Goal: Task Accomplishment & Management: Manage account settings

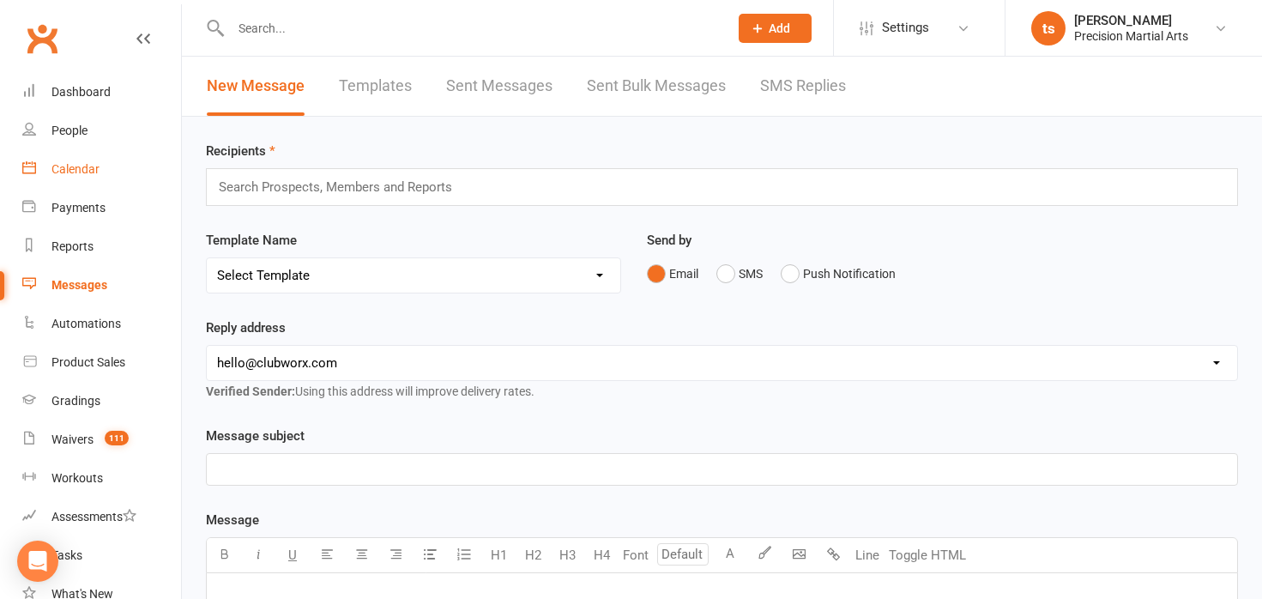
click at [72, 168] on div "Calendar" at bounding box center [75, 169] width 48 height 14
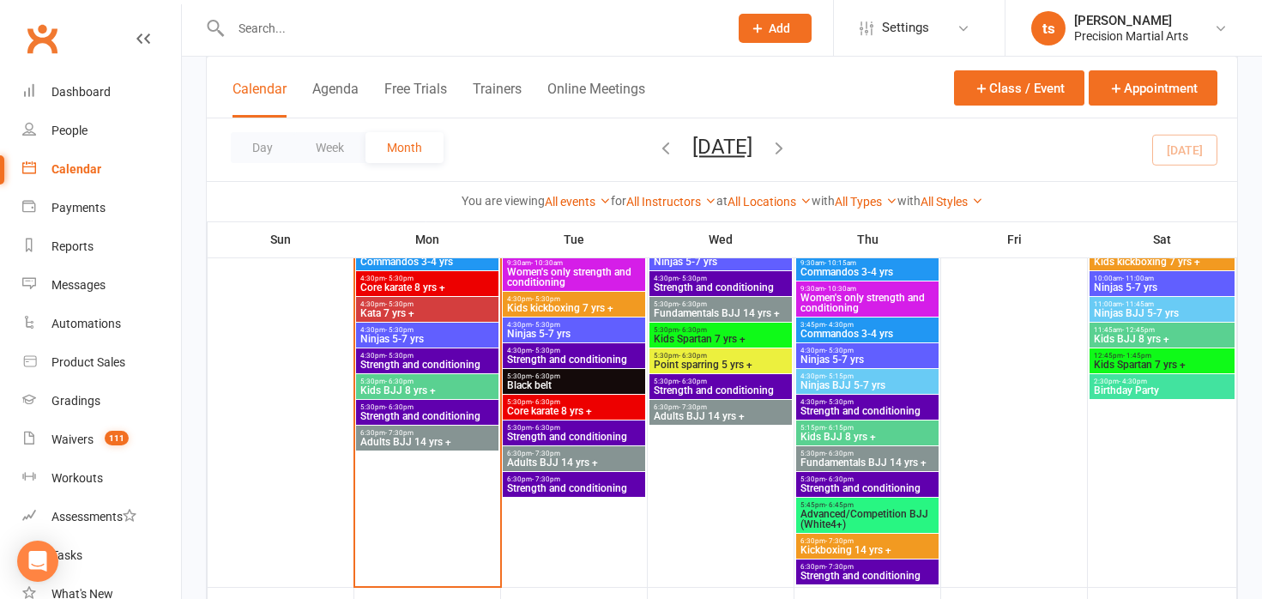
scroll to position [967, 0]
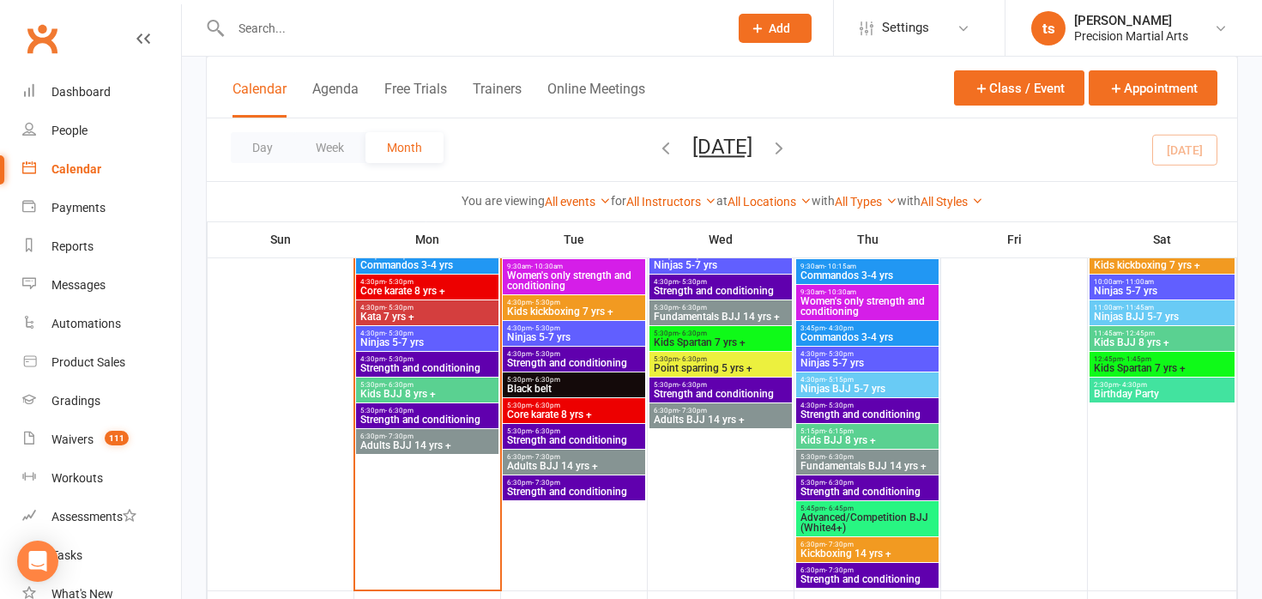
click at [398, 363] on span "Strength and conditioning" at bounding box center [428, 368] width 136 height 10
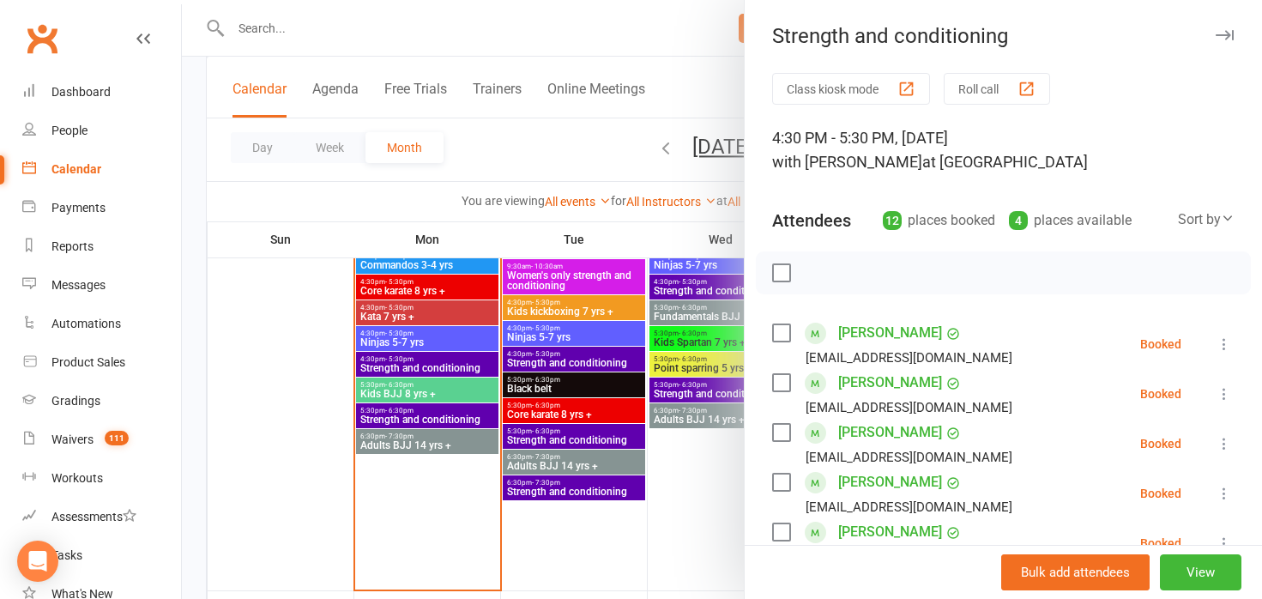
click at [408, 417] on div at bounding box center [722, 299] width 1080 height 599
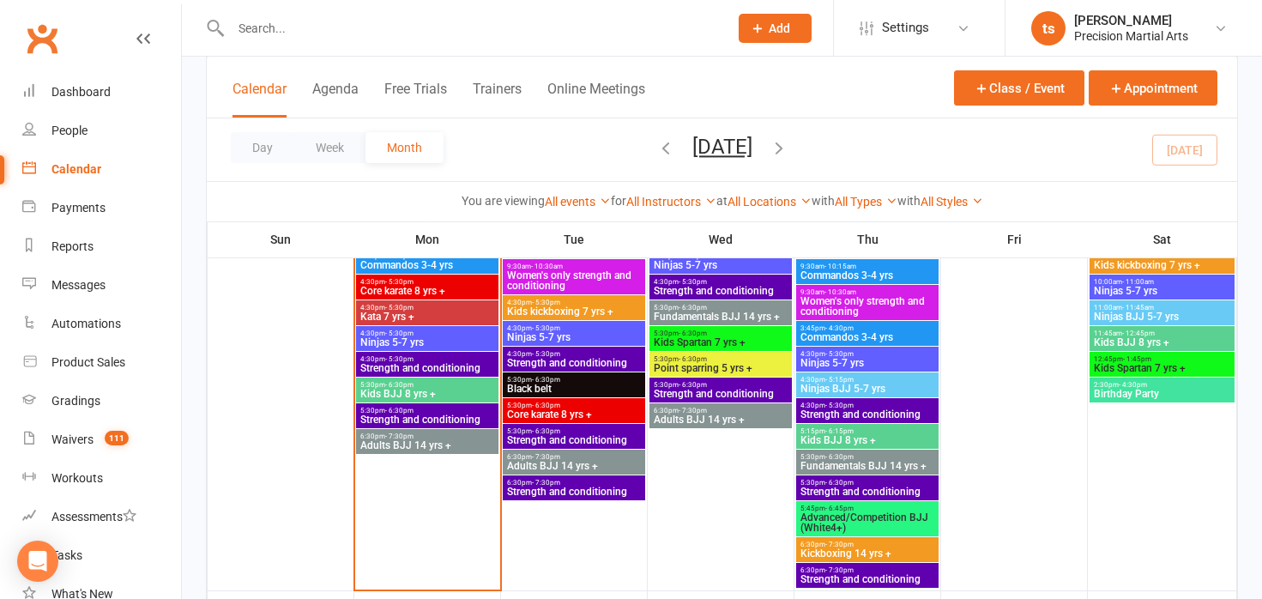
click at [406, 418] on span "Strength and conditioning" at bounding box center [428, 419] width 136 height 10
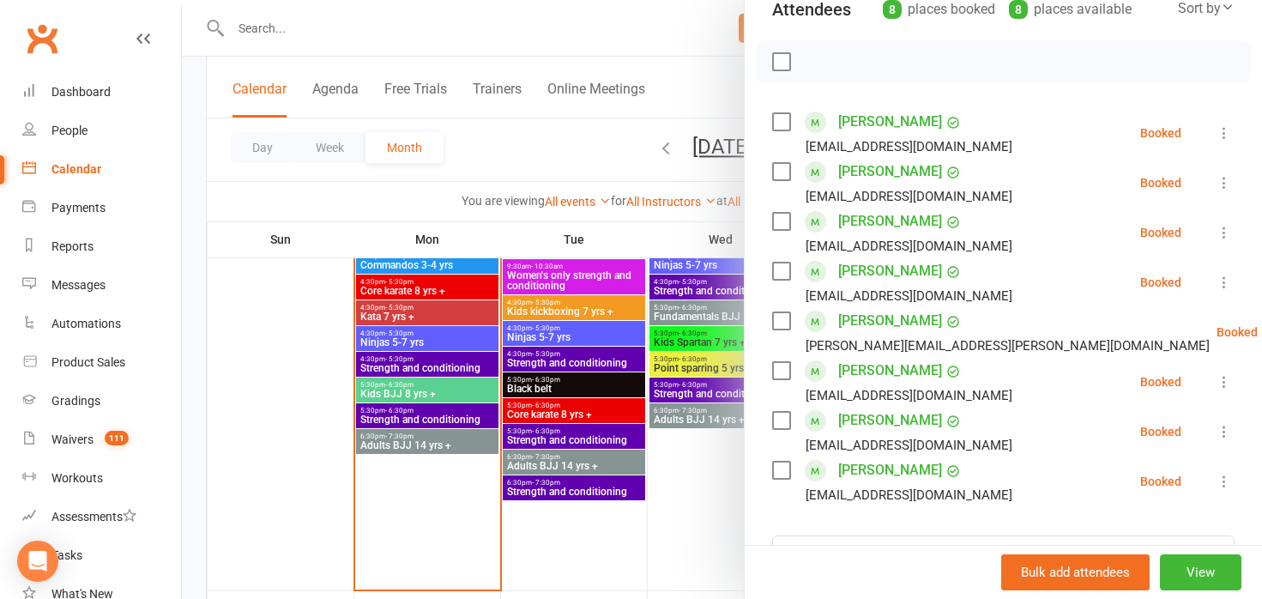
scroll to position [220, 0]
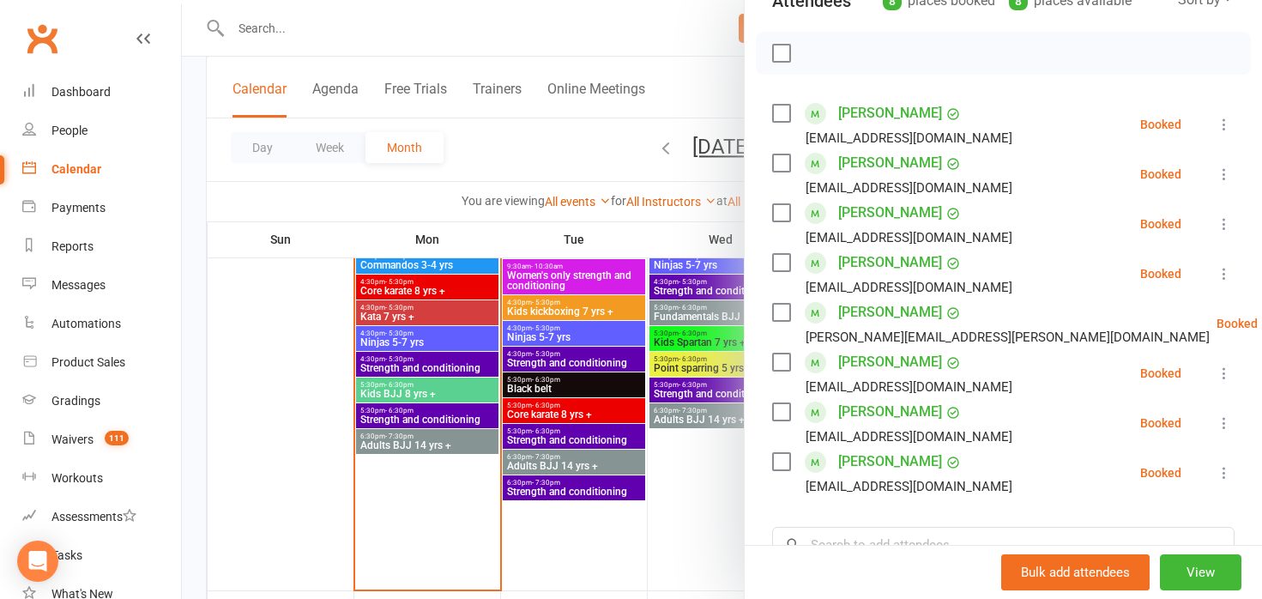
click at [402, 369] on div at bounding box center [722, 299] width 1080 height 599
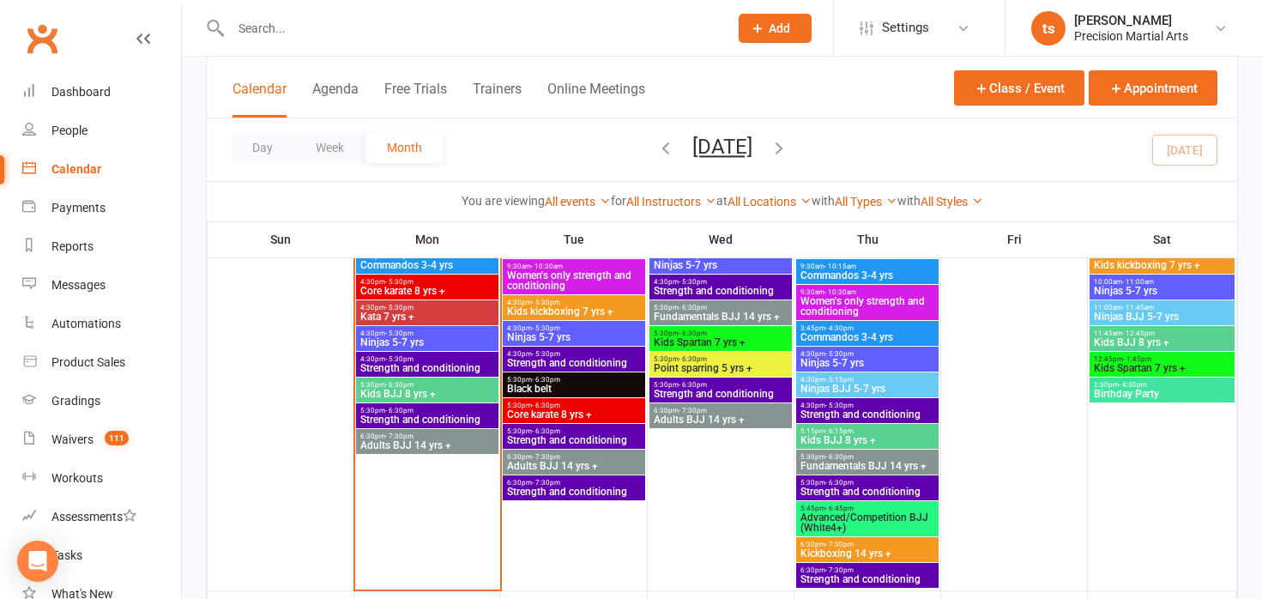
click at [399, 369] on span "Strength and conditioning" at bounding box center [428, 368] width 136 height 10
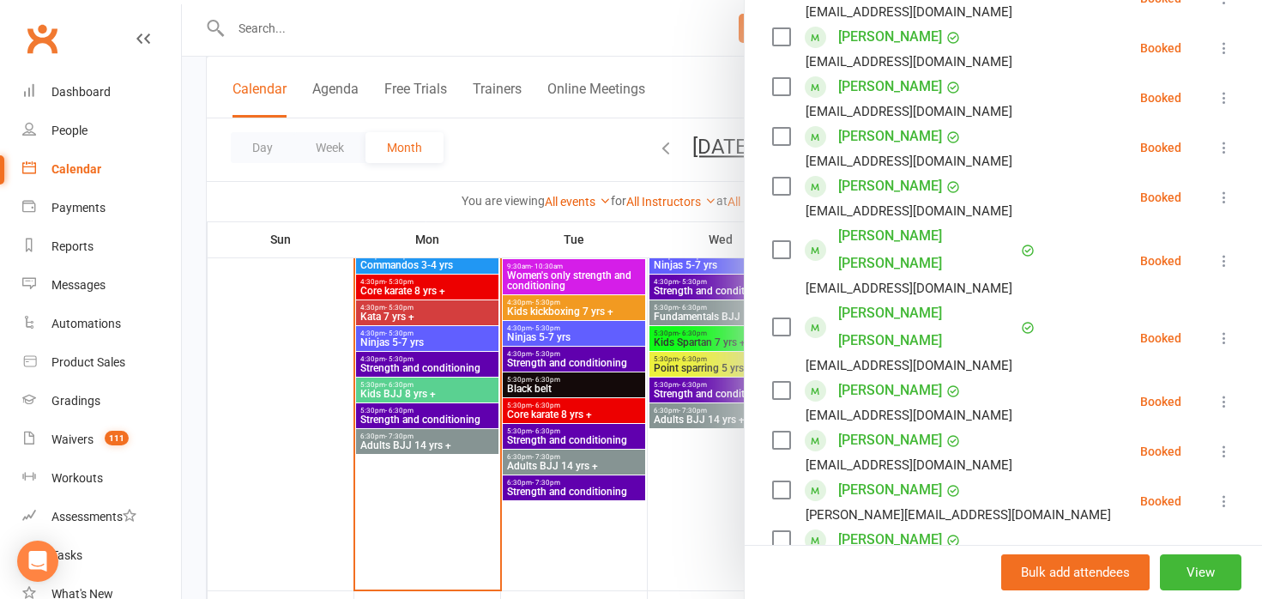
scroll to position [388, 0]
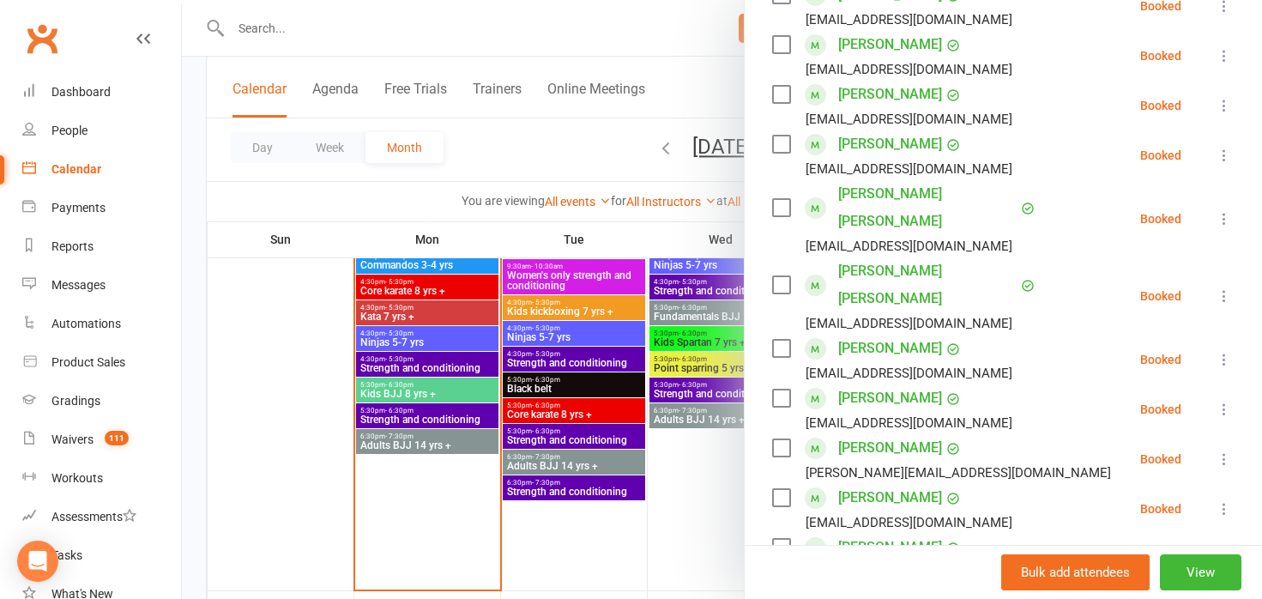
click at [717, 472] on div at bounding box center [722, 299] width 1080 height 599
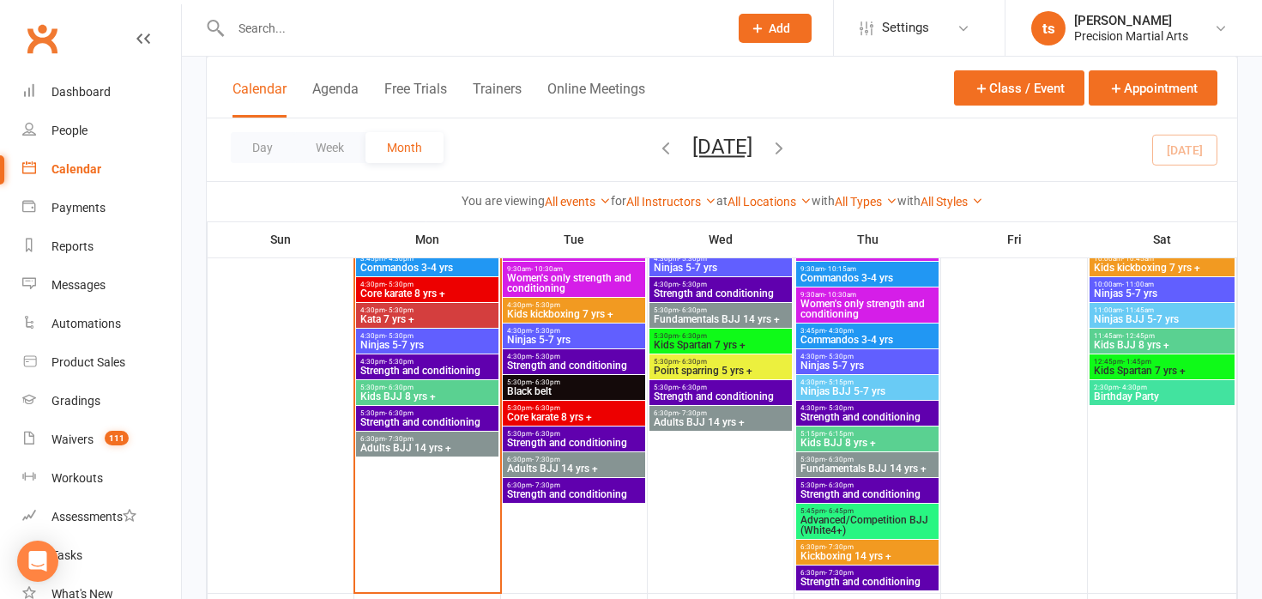
scroll to position [963, 0]
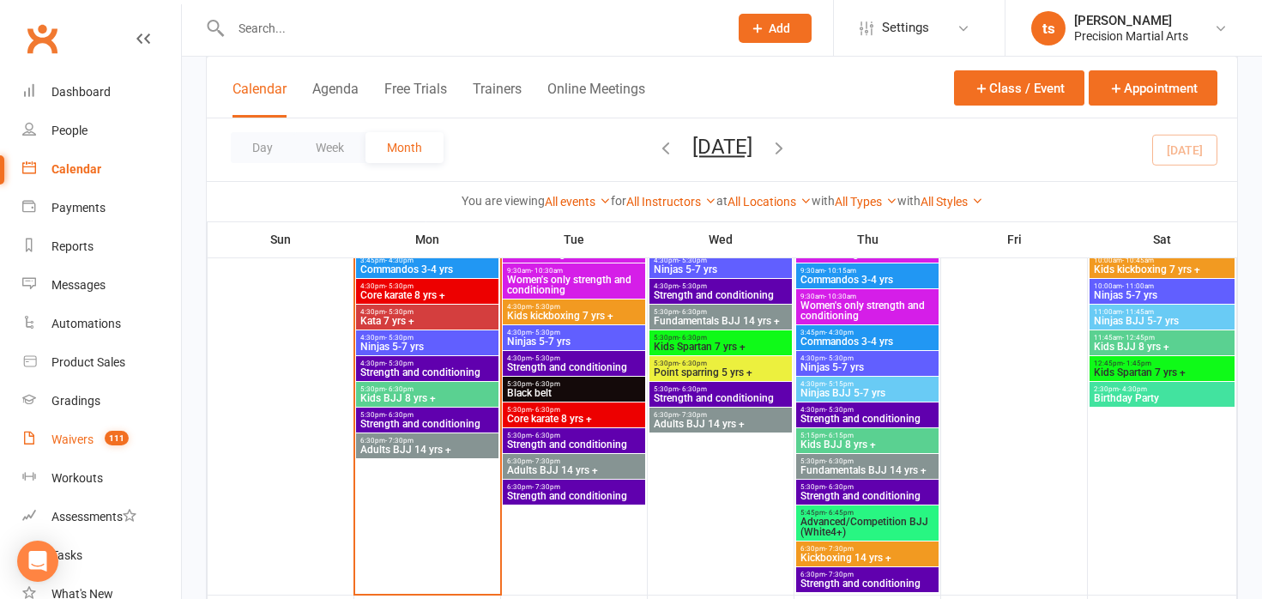
click at [94, 445] on link "Waivers 111" at bounding box center [101, 439] width 159 height 39
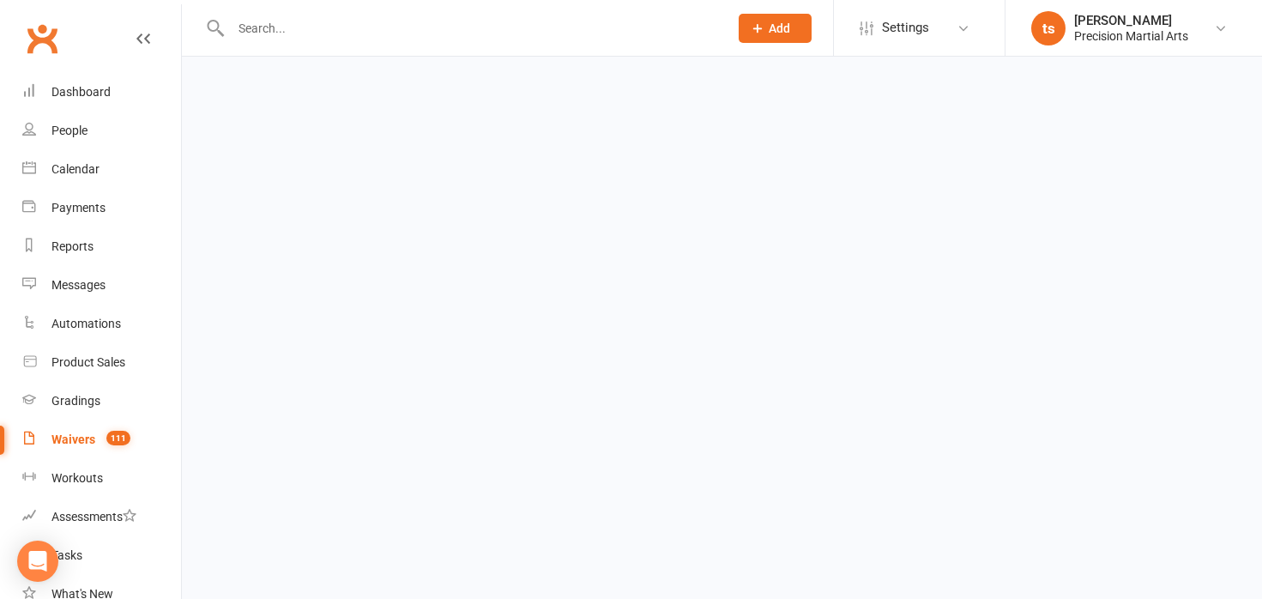
select select "50"
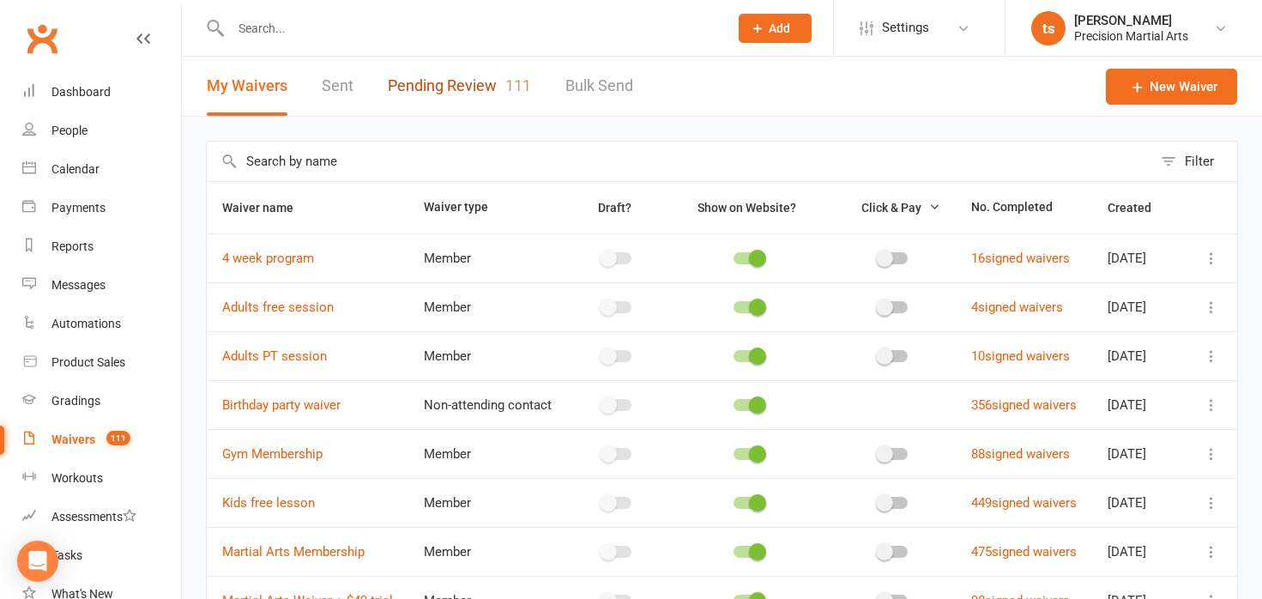
click at [452, 97] on link "Pending Review 111" at bounding box center [459, 86] width 143 height 59
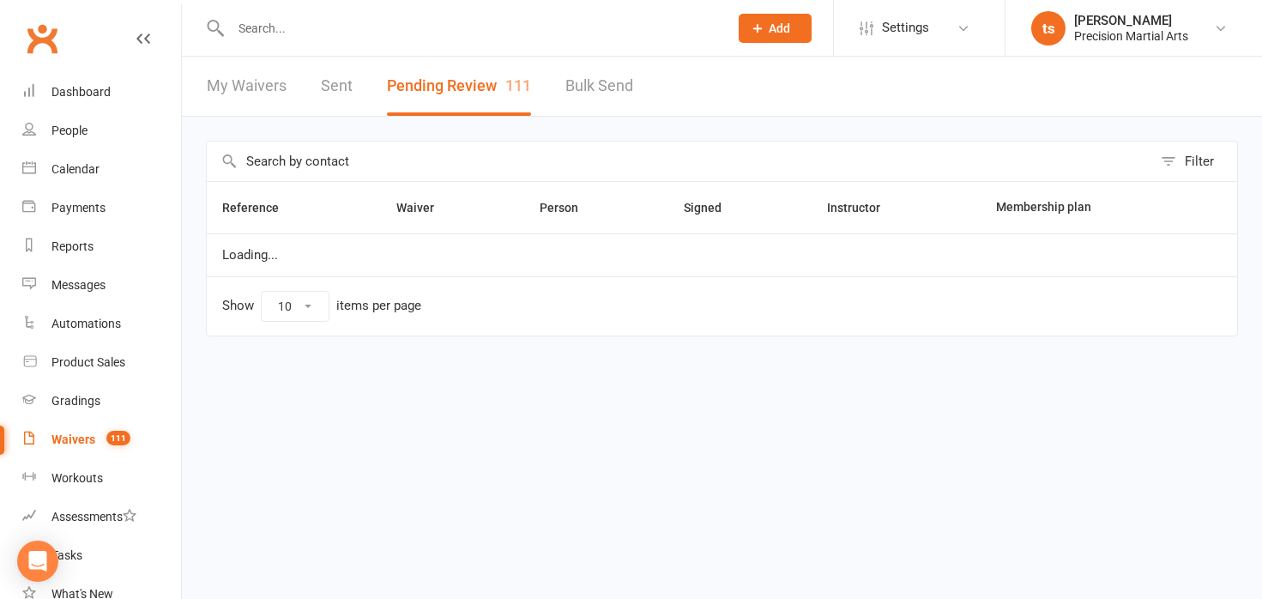
select select "25"
